Goal: Download file/media

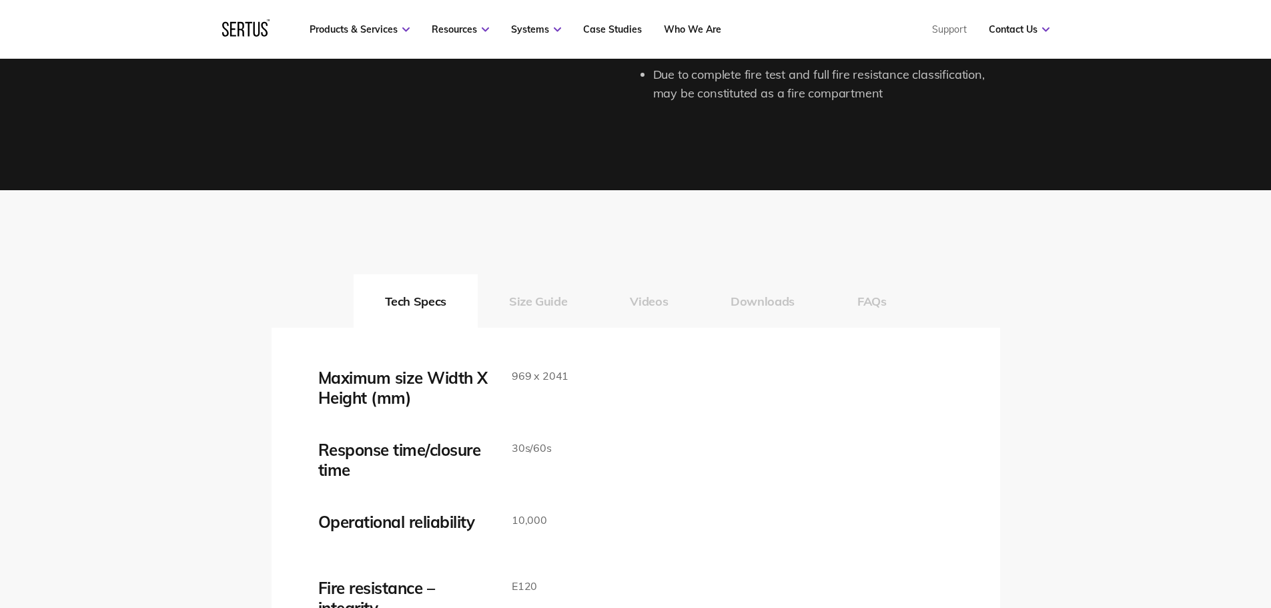
scroll to position [2002, 0]
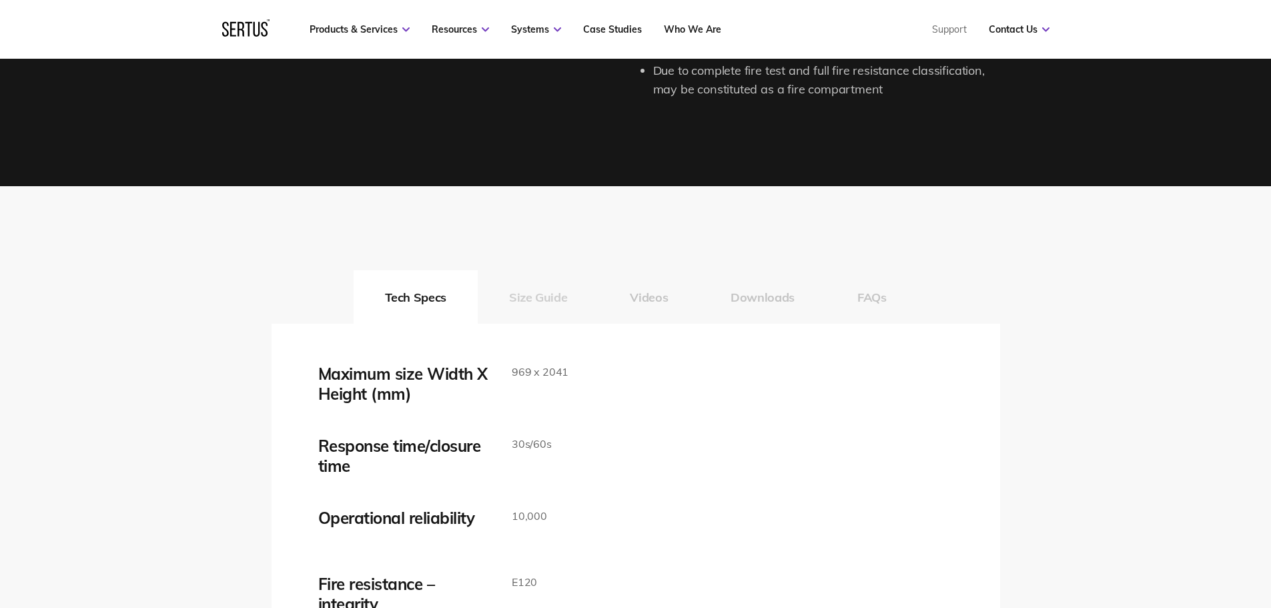
click at [552, 293] on button "Size Guide" at bounding box center [538, 296] width 121 height 53
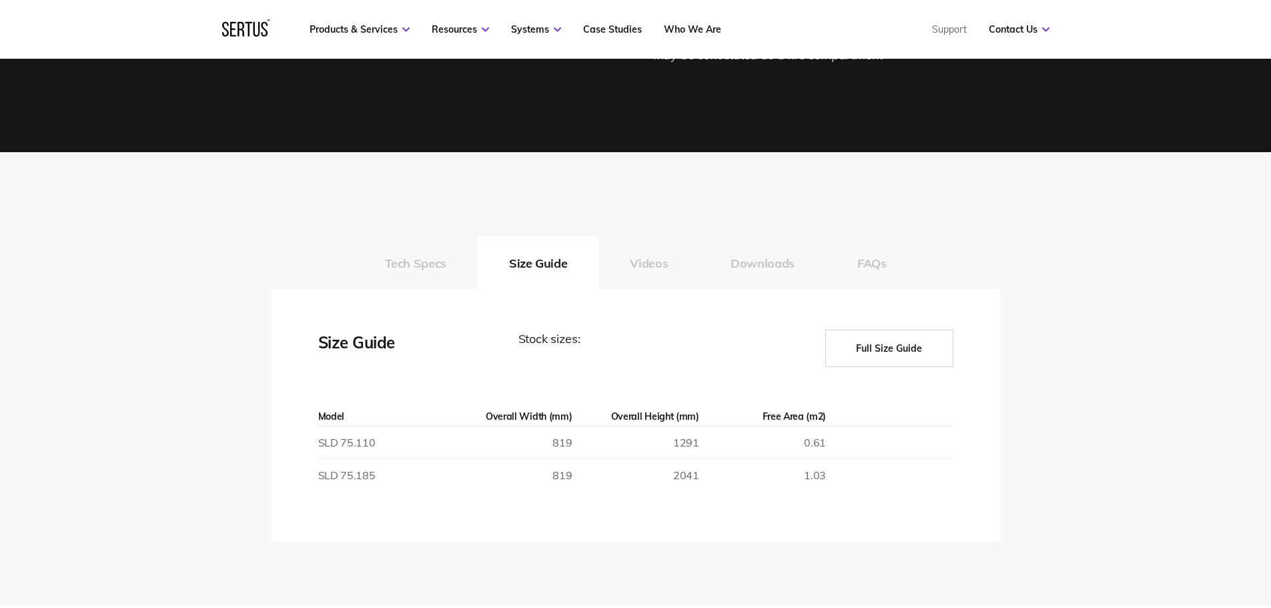
scroll to position [2068, 0]
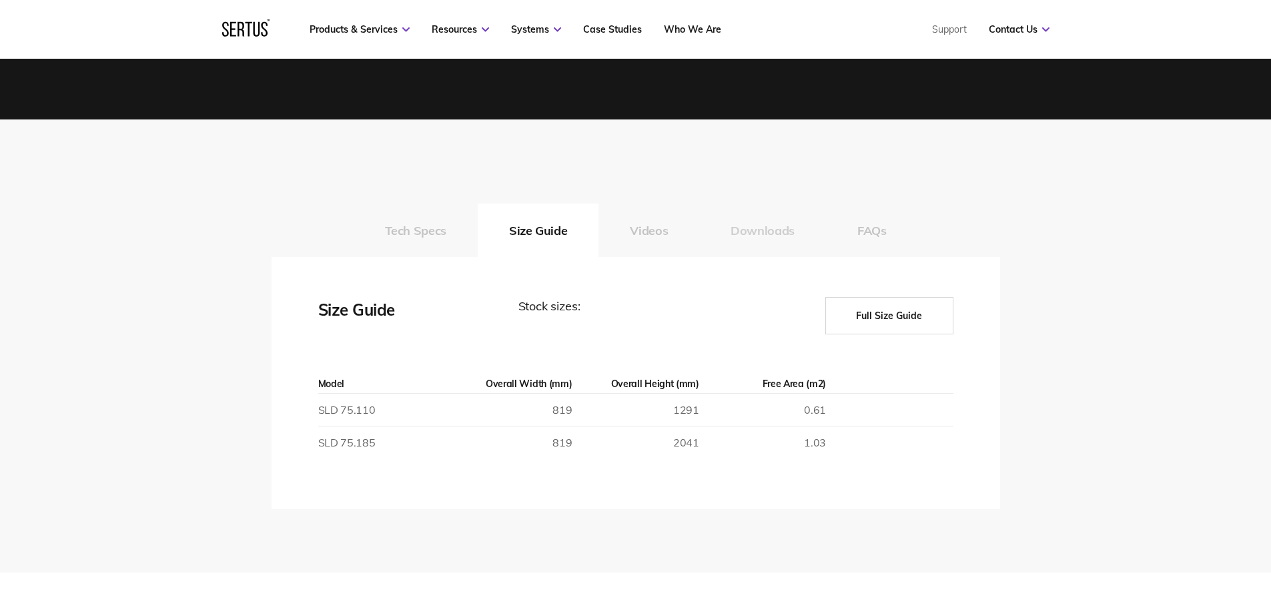
click at [776, 229] on button "Downloads" at bounding box center [762, 229] width 127 height 53
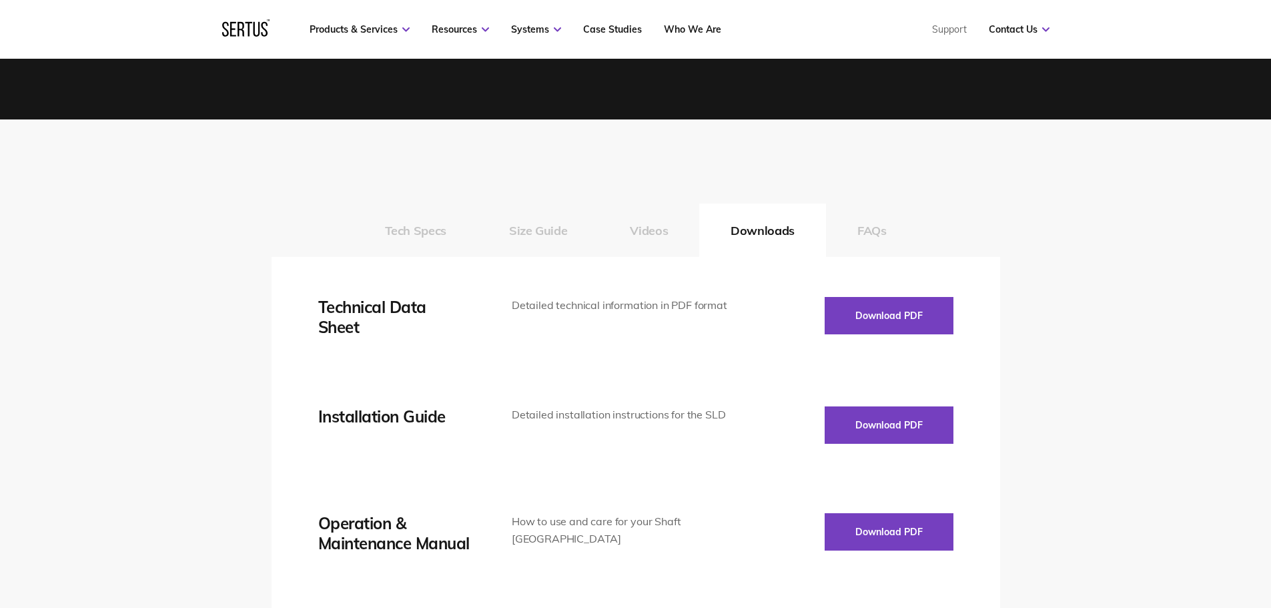
scroll to position [2135, 0]
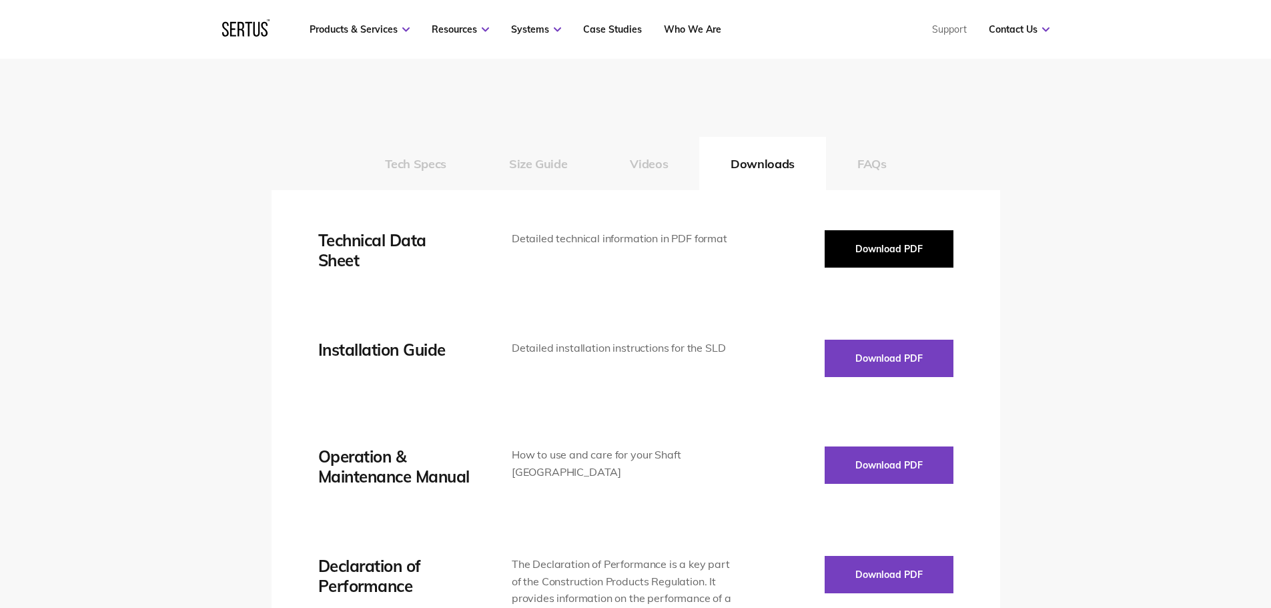
click at [844, 252] on button "Download PDF" at bounding box center [889, 248] width 129 height 37
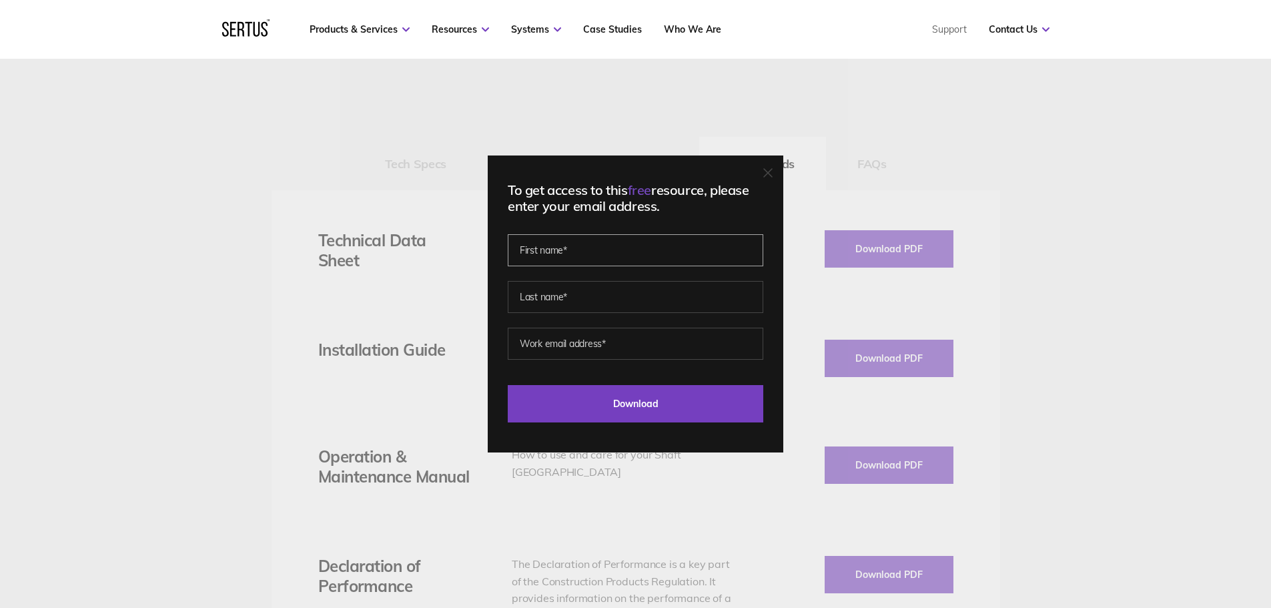
click at [588, 253] on input "text" at bounding box center [636, 250] width 256 height 32
type input "[PERSON_NAME]"
type input "[EMAIL_ADDRESS][DOMAIN_NAME]"
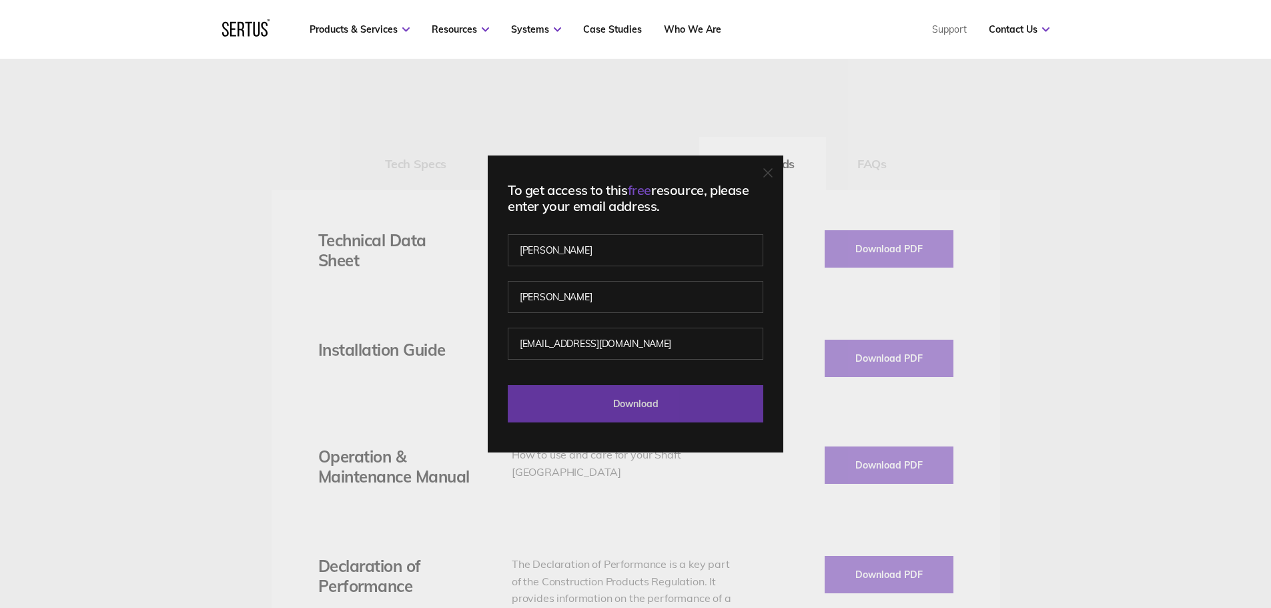
click at [611, 398] on input "Download" at bounding box center [636, 403] width 256 height 37
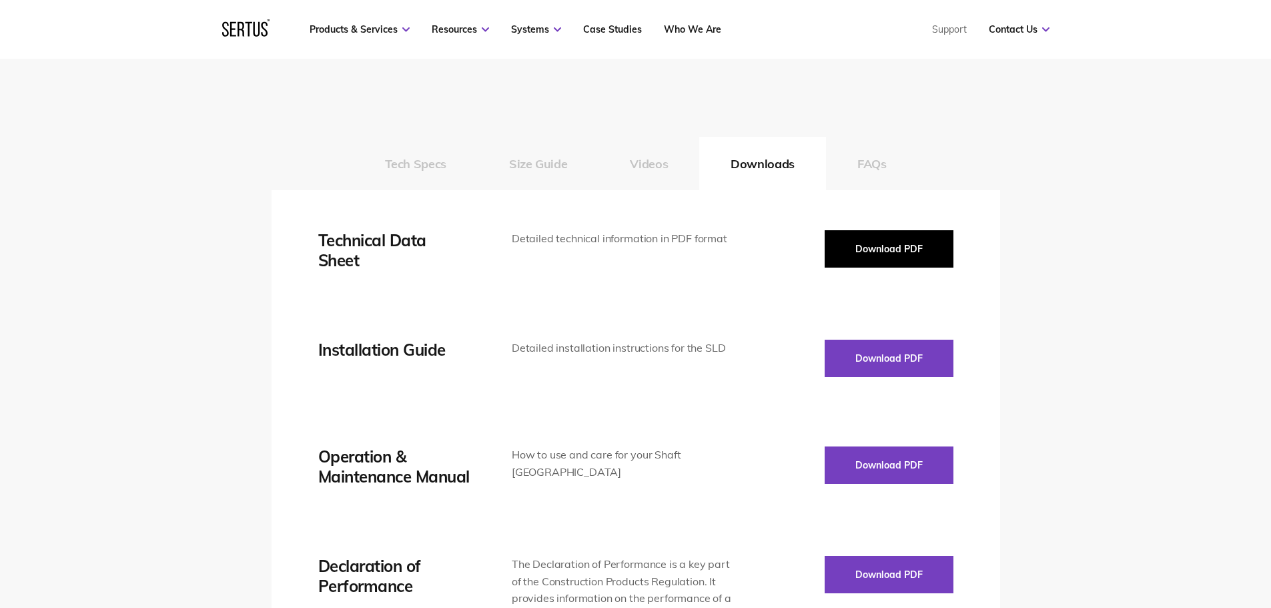
click at [896, 250] on button "Download PDF" at bounding box center [889, 248] width 129 height 37
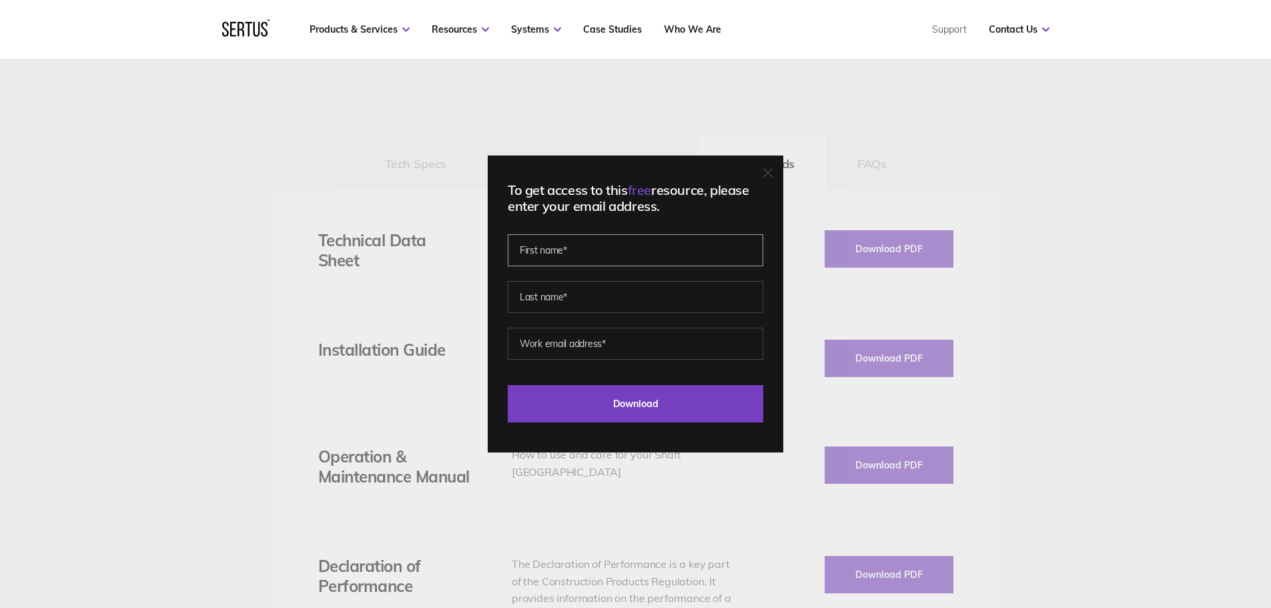
click at [598, 252] on input "text" at bounding box center [636, 250] width 256 height 32
type input "[PERSON_NAME]"
type input "[EMAIL_ADDRESS][DOMAIN_NAME]"
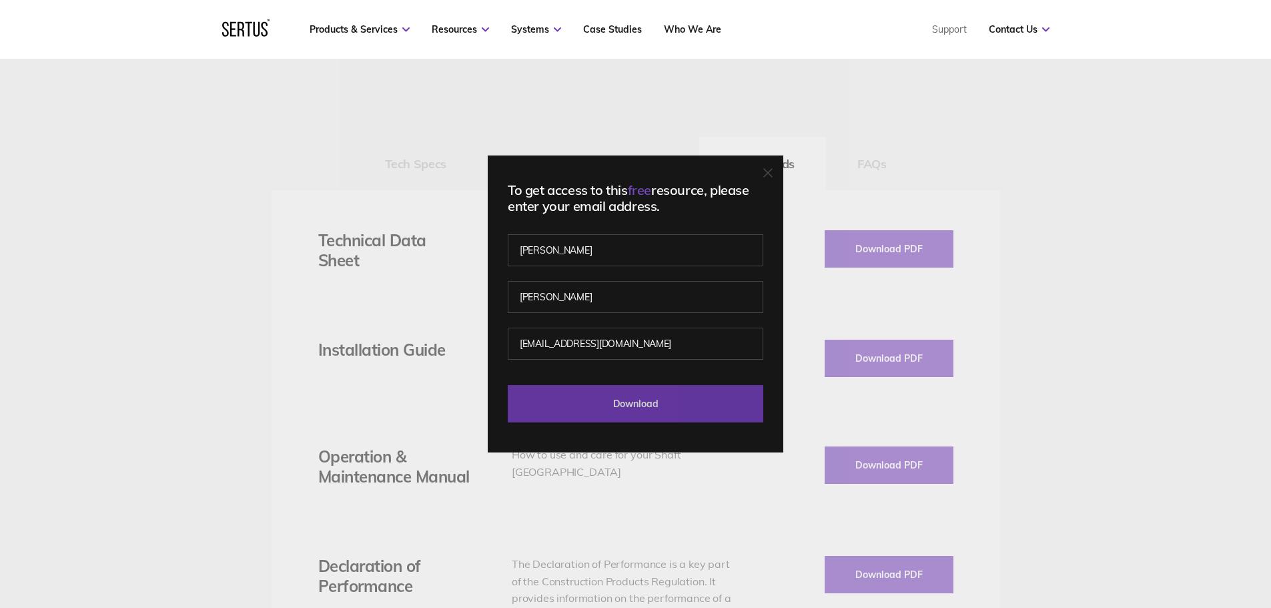
click at [627, 404] on input "Download" at bounding box center [636, 403] width 256 height 37
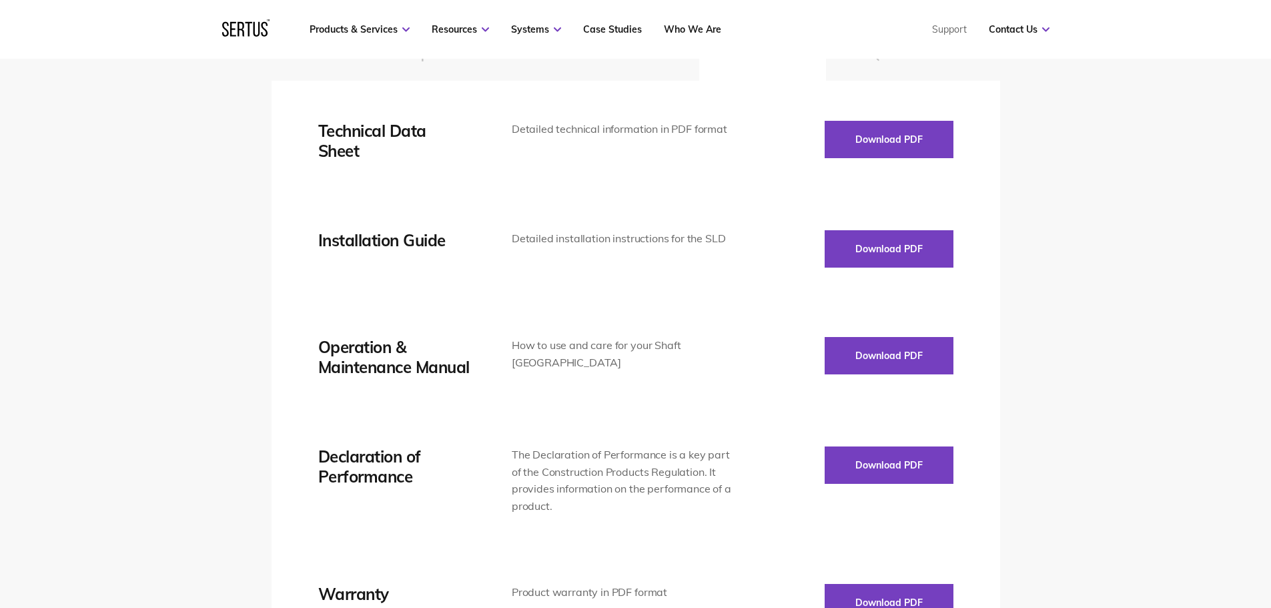
scroll to position [2268, 0]
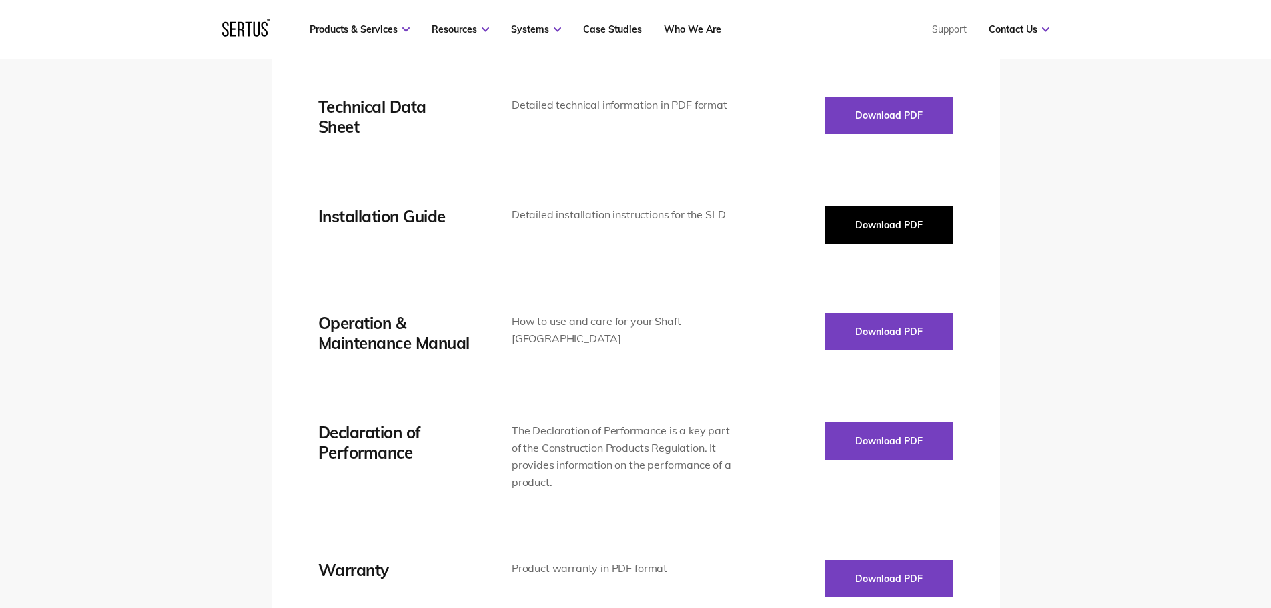
click at [845, 212] on button "Download PDF" at bounding box center [889, 224] width 129 height 37
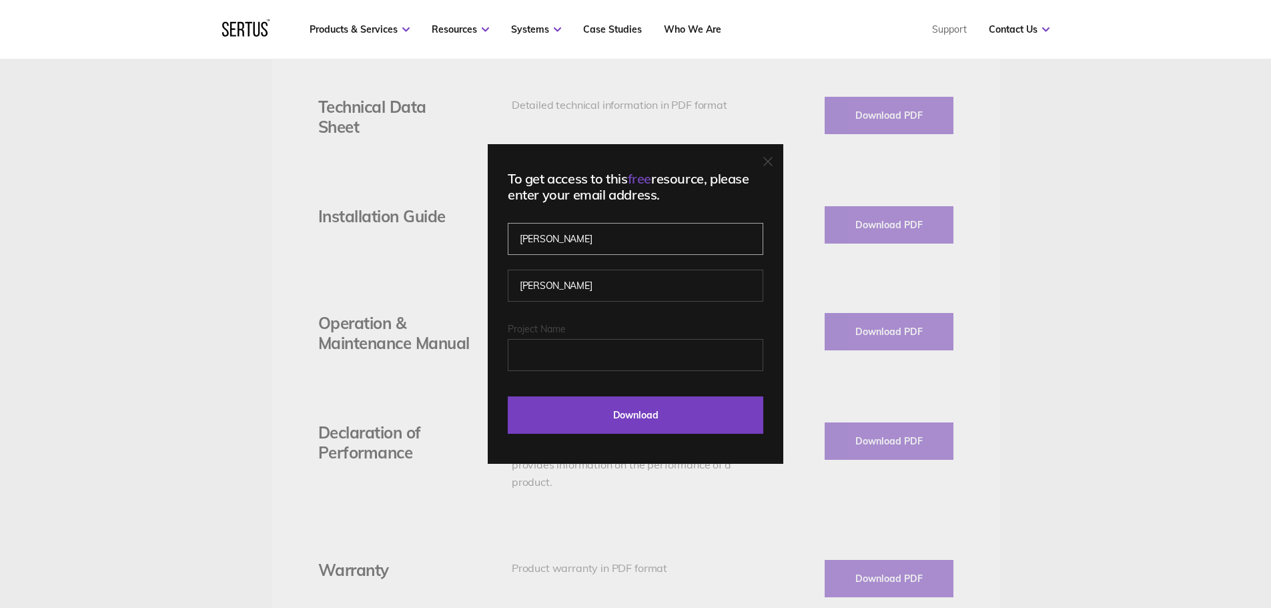
click at [665, 246] on input "[PERSON_NAME]" at bounding box center [636, 239] width 256 height 32
click at [540, 360] on input "Project Name" at bounding box center [636, 355] width 256 height 32
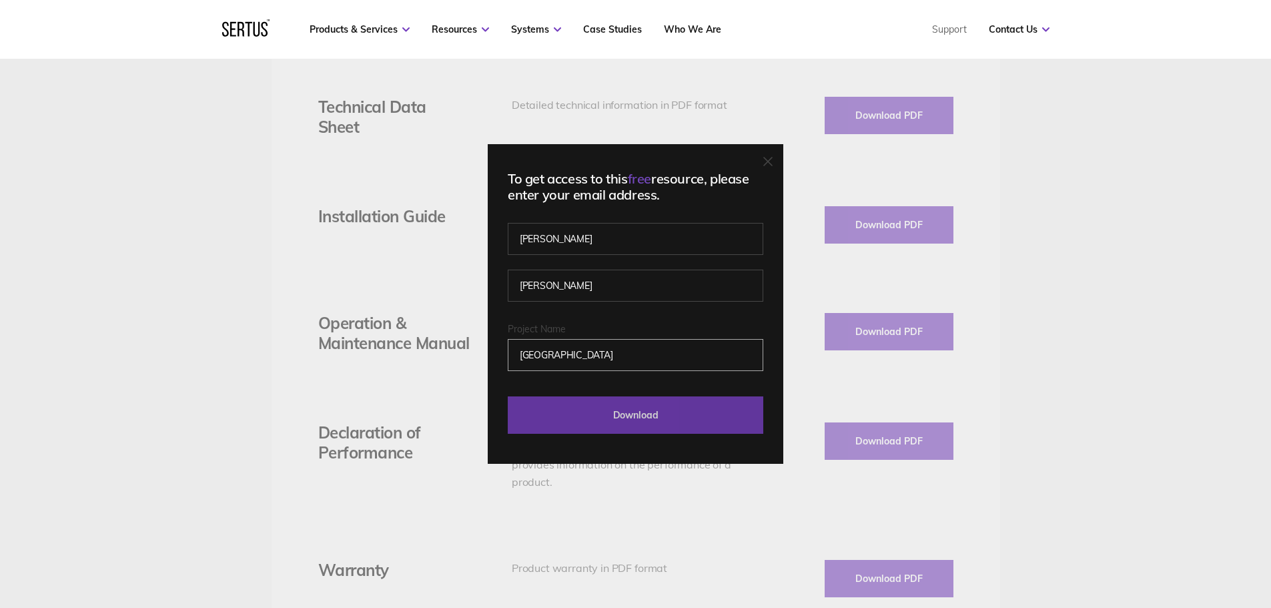
type input "[GEOGRAPHIC_DATA]"
click at [697, 424] on input "Download" at bounding box center [636, 414] width 256 height 37
